Goal: Task Accomplishment & Management: Complete application form

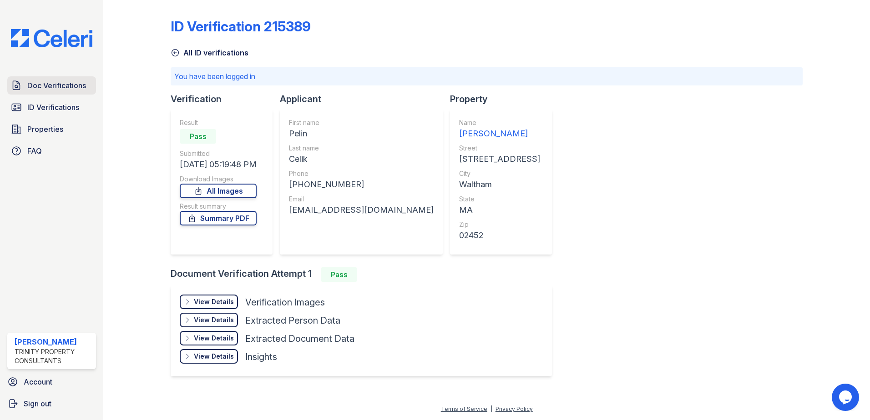
click at [36, 88] on span "Doc Verifications" at bounding box center [56, 85] width 59 height 11
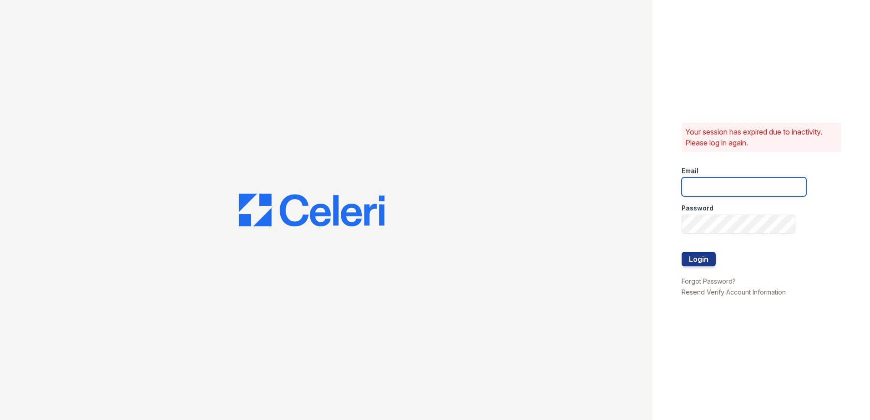
type input "[EMAIL_ADDRESS][DOMAIN_NAME]"
click at [704, 257] on button "Login" at bounding box center [698, 259] width 34 height 15
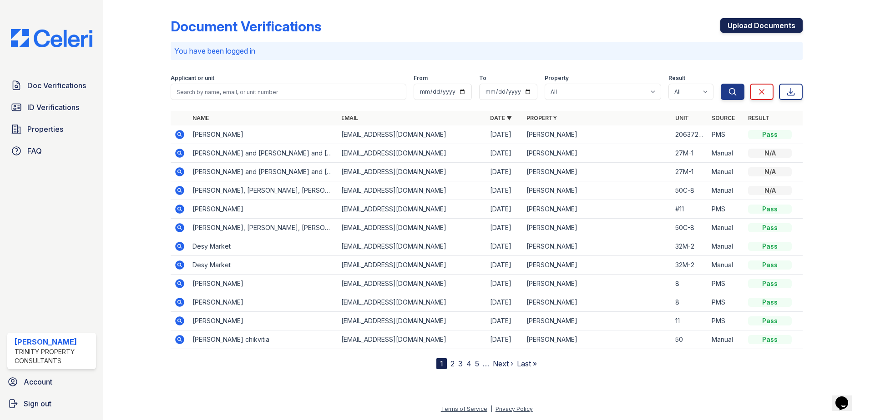
click at [762, 24] on link "Upload Documents" at bounding box center [761, 25] width 82 height 15
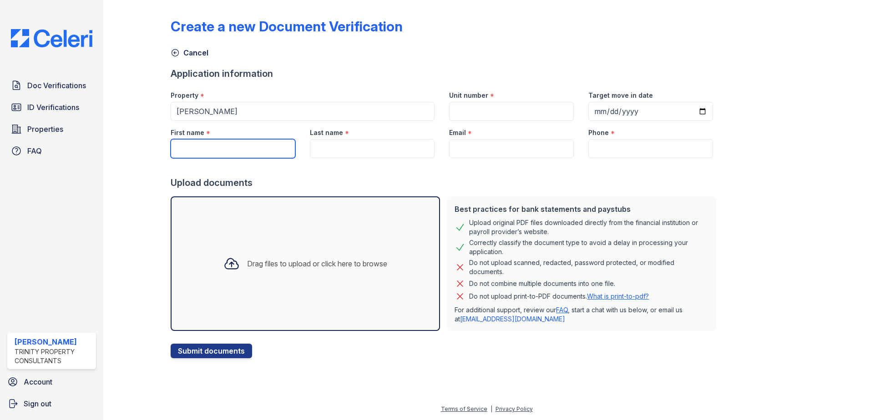
click at [241, 146] on input "First name" at bounding box center [233, 148] width 125 height 19
type input "[PERSON_NAME] and [PERSON_NAME]"
type input "27M-1"
type input "[PERSON_NAME] and [PERSON_NAME]"
type input "[EMAIL_ADDRESS][DOMAIN_NAME]"
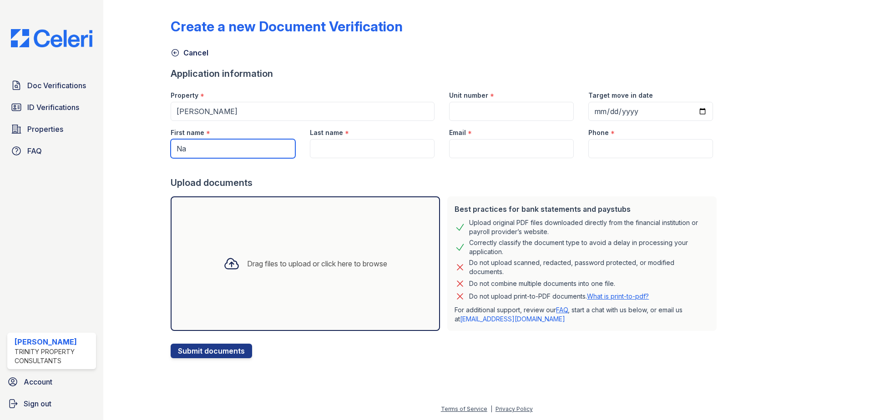
type input "(508) 745-8412"
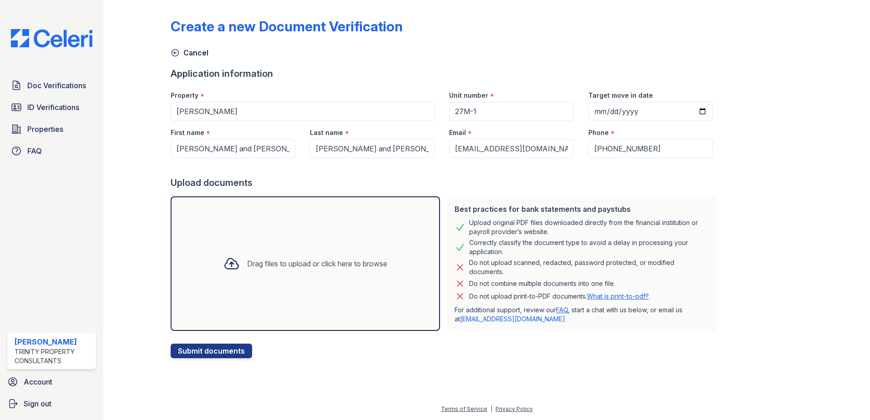
click at [242, 256] on div "Drag files to upload or click here to browse" at bounding box center [305, 263] width 178 height 31
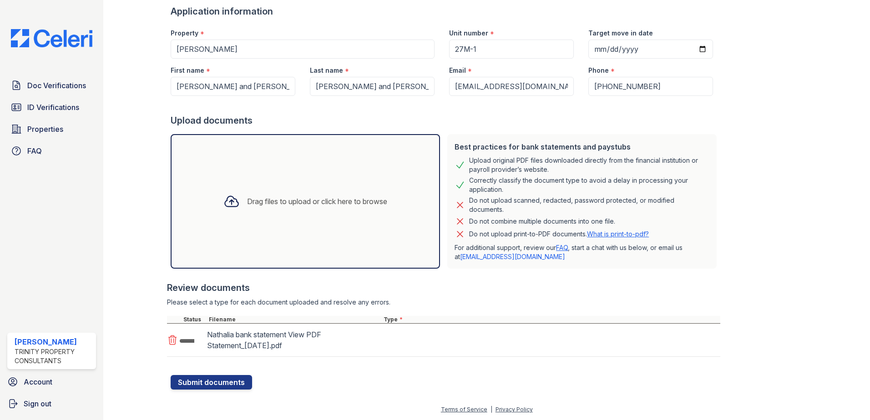
scroll to position [63, 0]
drag, startPoint x: 423, startPoint y: 351, endPoint x: 415, endPoint y: 344, distance: 9.7
click at [415, 344] on select "Select type Paystub Bank Statement Offer Letter Tax Documents Benefit Award Let…" at bounding box center [439, 339] width 115 height 17
select select "bank_statement"
click at [382, 331] on select "Select type Paystub Bank Statement Offer Letter Tax Documents Benefit Award Let…" at bounding box center [439, 339] width 115 height 17
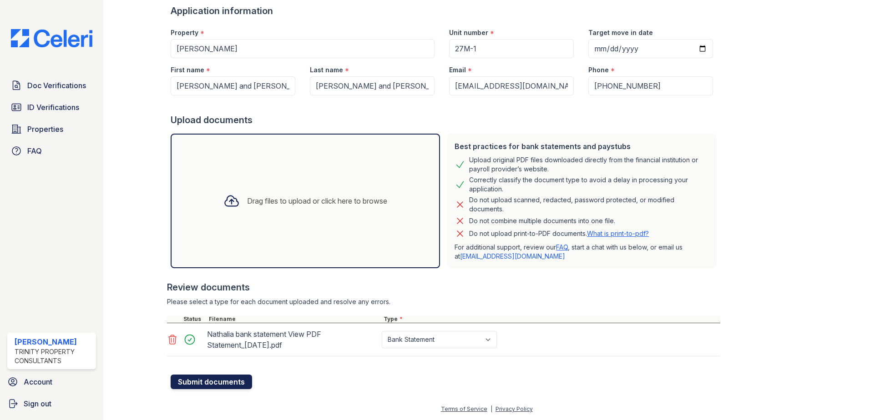
click at [236, 383] on button "Submit documents" at bounding box center [211, 382] width 81 height 15
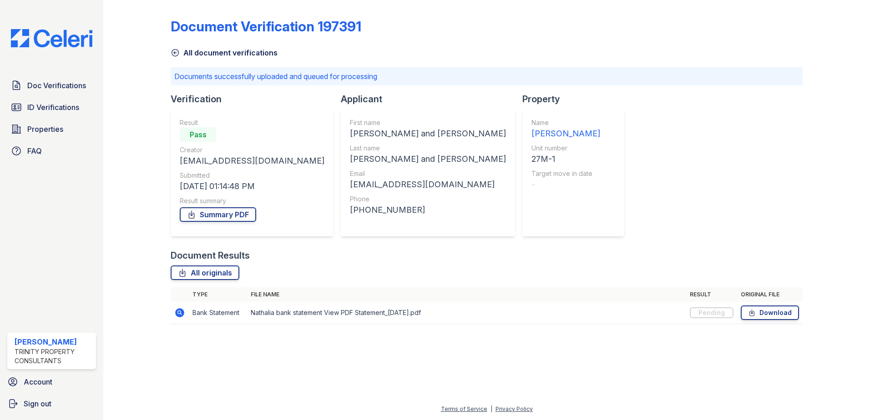
click at [176, 56] on icon at bounding box center [175, 53] width 7 height 7
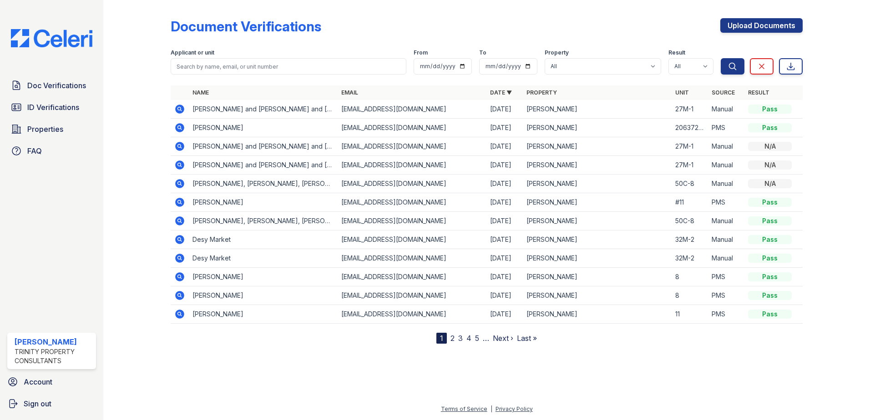
click at [178, 109] on icon at bounding box center [179, 109] width 11 height 11
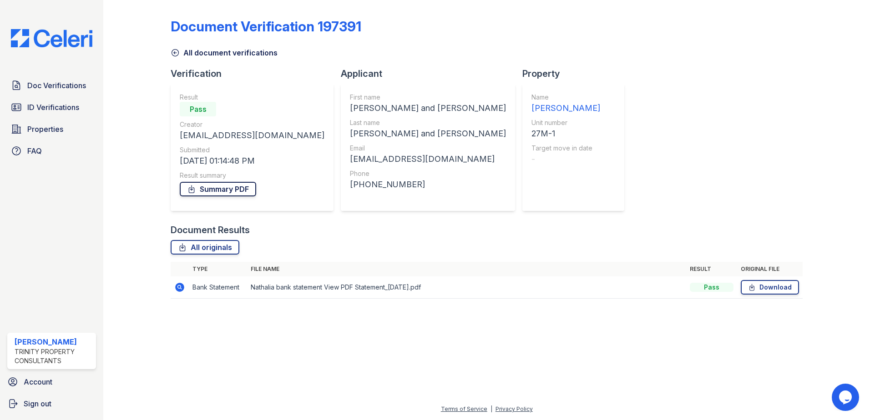
click at [235, 190] on link "Summary PDF" at bounding box center [218, 189] width 76 height 15
